Goal: Information Seeking & Learning: Find specific fact

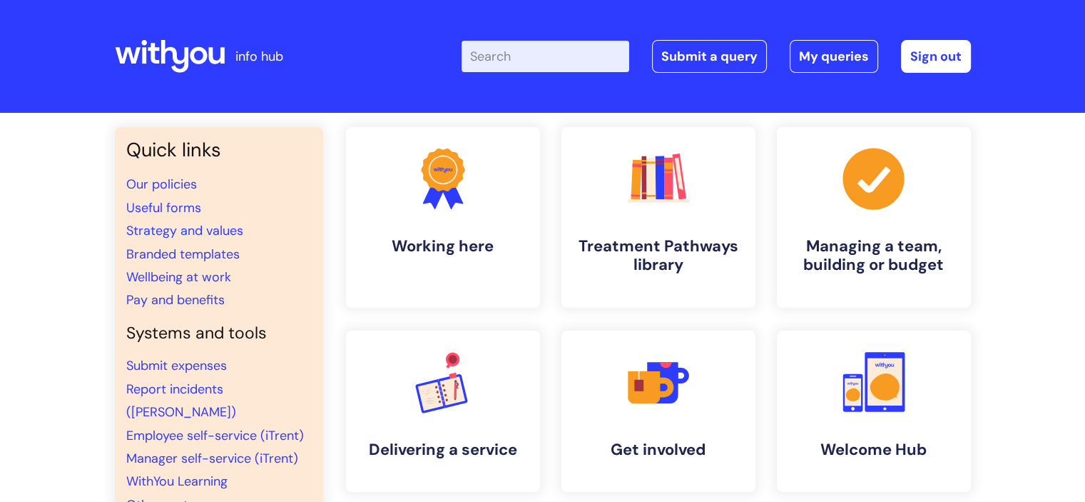
click at [519, 61] on input "Enter your search term here..." at bounding box center [546, 56] width 168 height 31
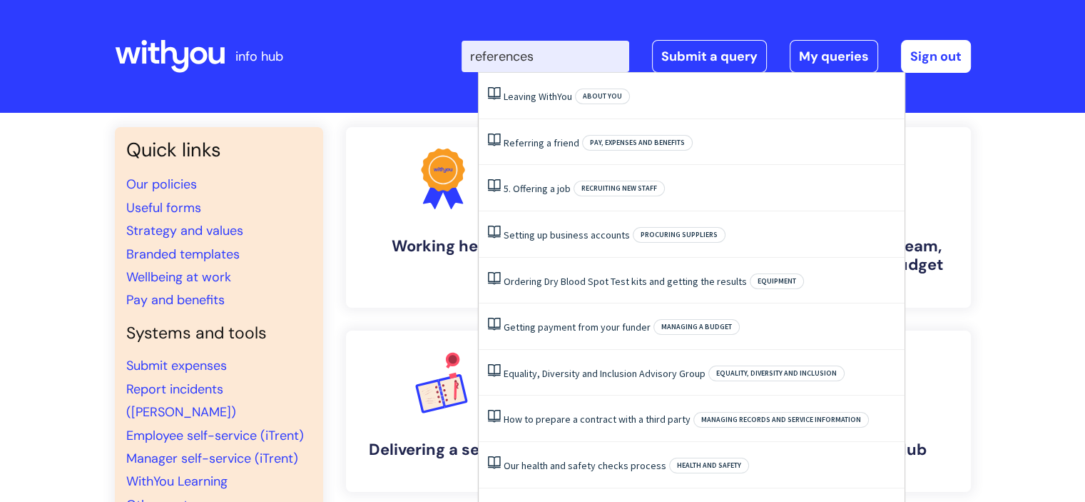
type input "references"
click button "Search" at bounding box center [0, 0] width 0 height 0
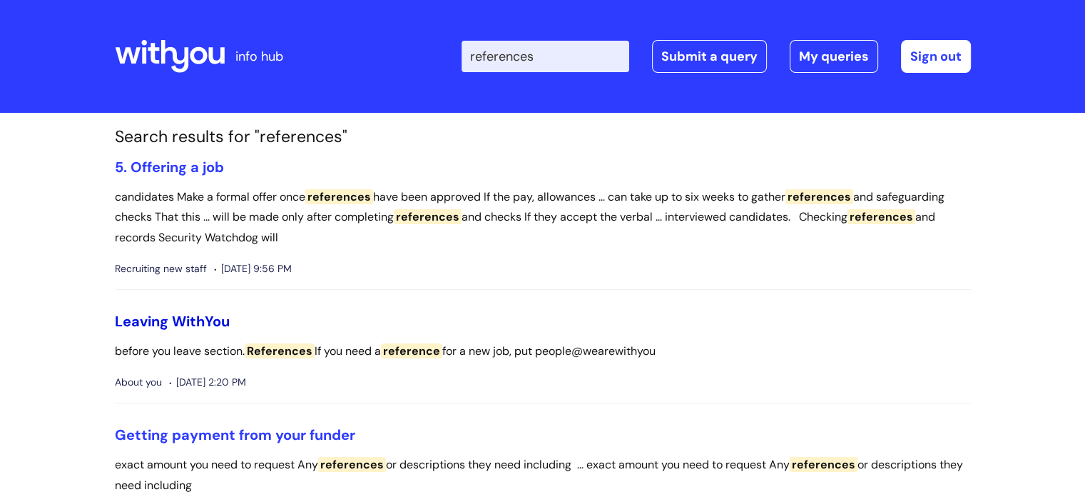
click at [149, 325] on link "Leaving WithYou" at bounding box center [172, 321] width 115 height 19
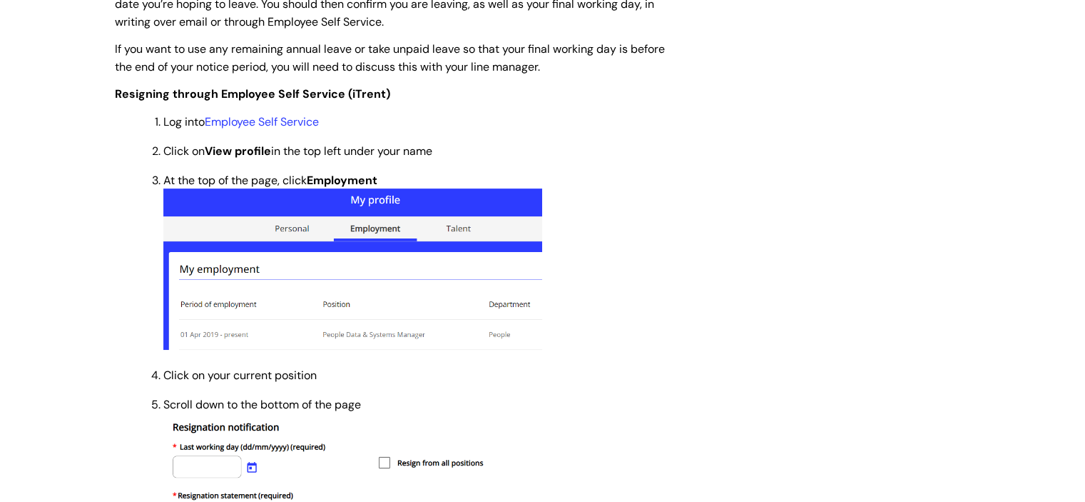
scroll to position [467, 0]
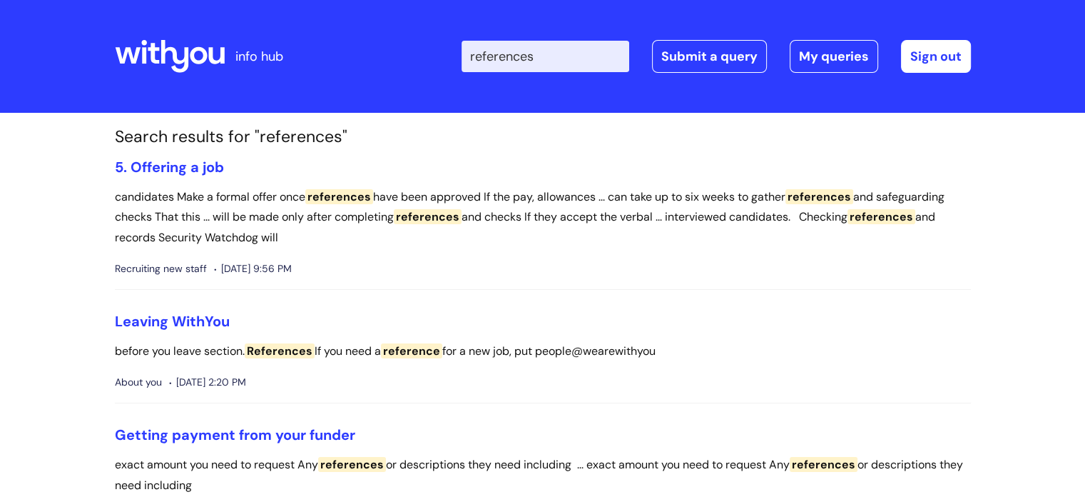
click at [288, 359] on p "before you leave section. References If you need a reference for a new job, put…" at bounding box center [543, 351] width 856 height 21
click at [194, 315] on link "Leaving WithYou" at bounding box center [172, 321] width 115 height 19
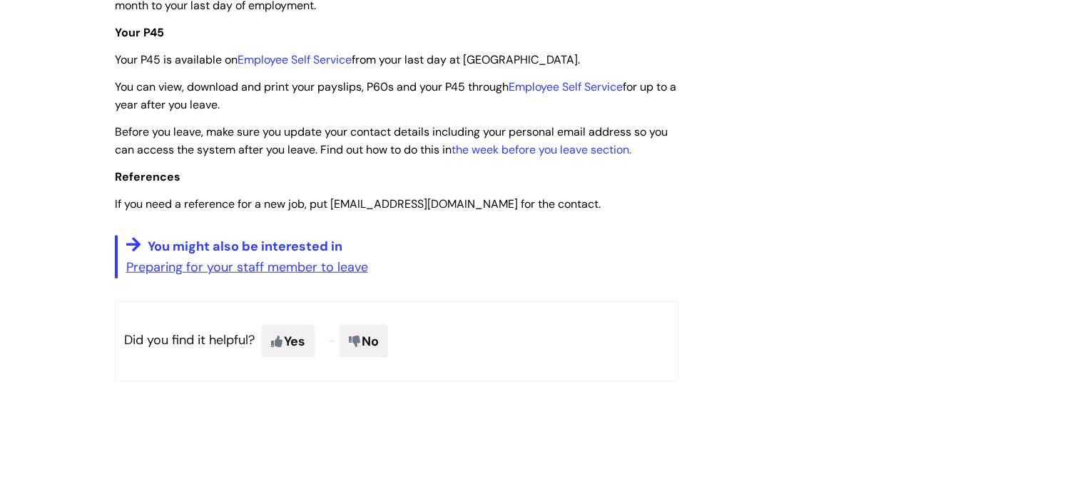
scroll to position [3602, 0]
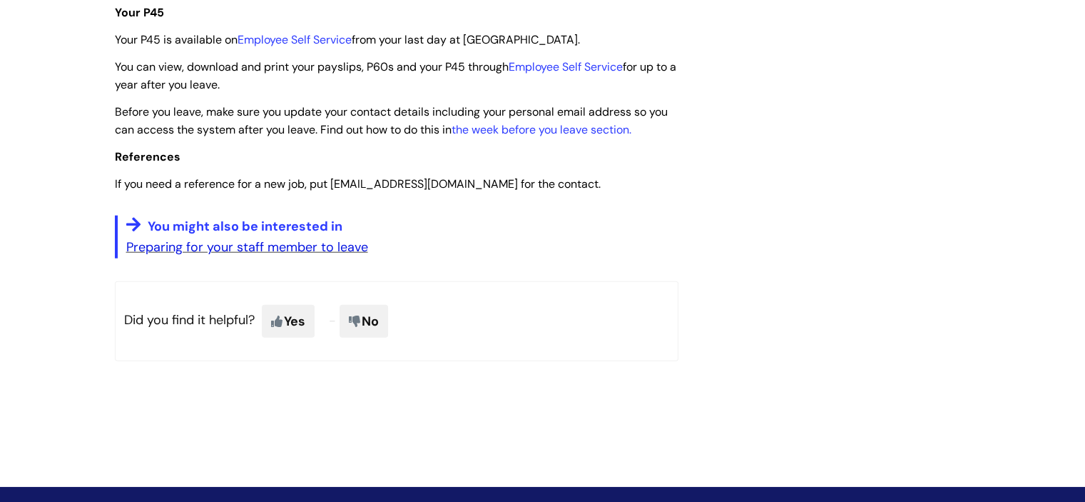
click at [330, 255] on link "Preparing for your staff member to leave" at bounding box center [247, 246] width 242 height 17
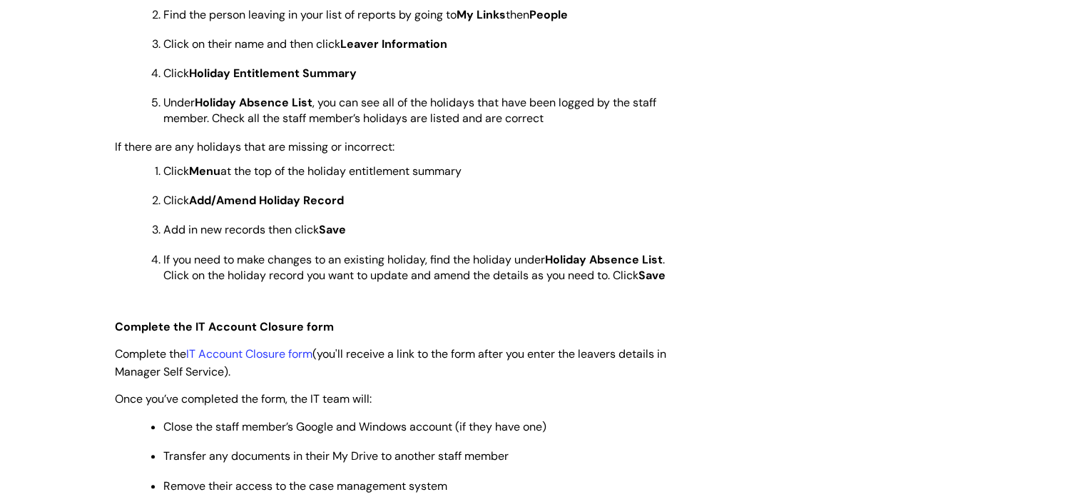
scroll to position [192, 0]
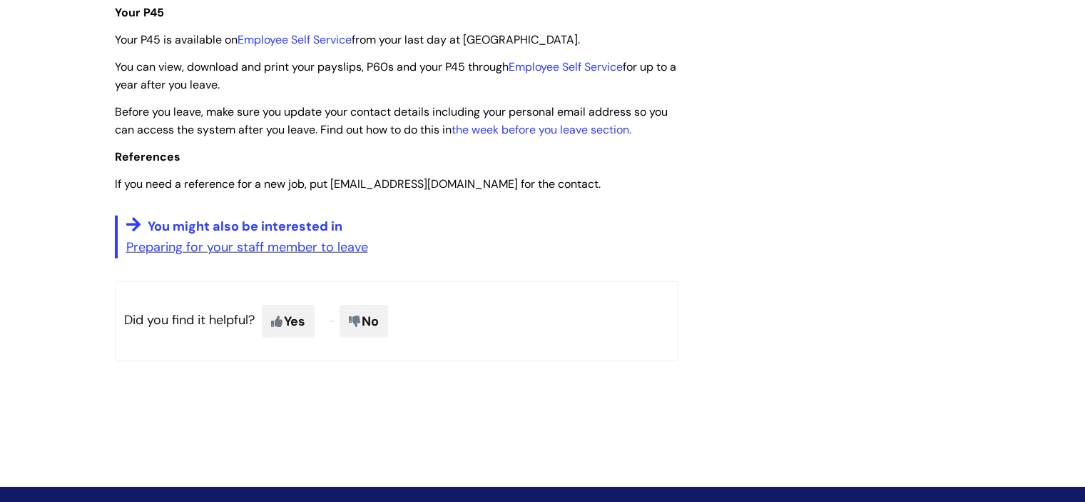
scroll to position [3602, 0]
drag, startPoint x: 328, startPoint y: 222, endPoint x: 497, endPoint y: 215, distance: 168.6
click at [497, 191] on span "If you need a reference for a new job, put [EMAIL_ADDRESS][DOMAIN_NAME] for the…" at bounding box center [358, 183] width 486 height 15
